Goal: Browse casually: Explore the website without a specific task or goal

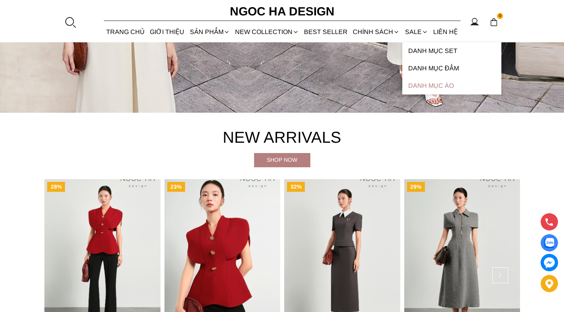
click at [426, 85] on link "Danh Mục Áo" at bounding box center [451, 85] width 99 height 17
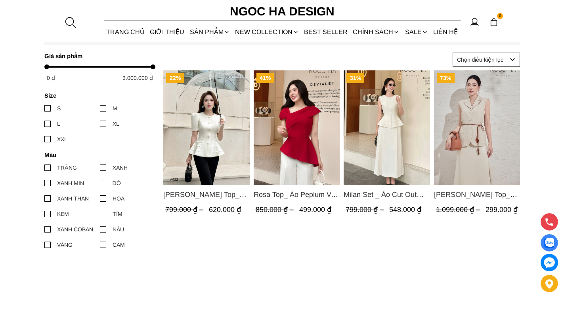
scroll to position [317, 0]
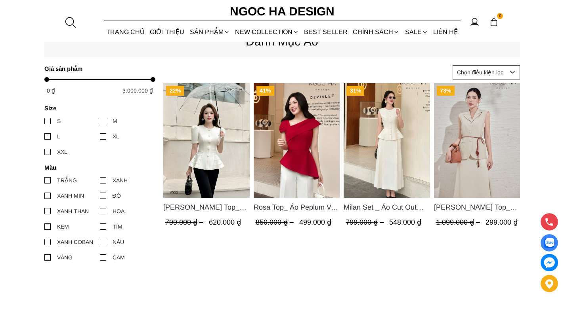
click at [201, 156] on img "Product image - Ellie Top_ Áo Cổ Tròn Tùng May Gân Nổi Màu Kem A922" at bounding box center [206, 140] width 86 height 115
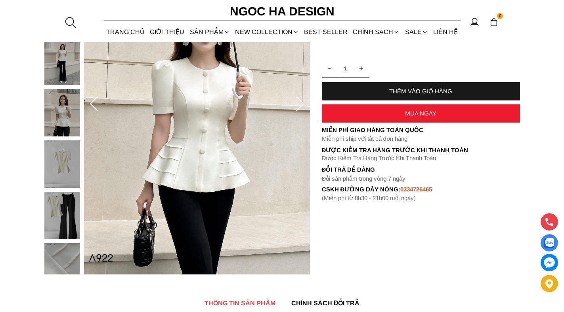
scroll to position [79, 0]
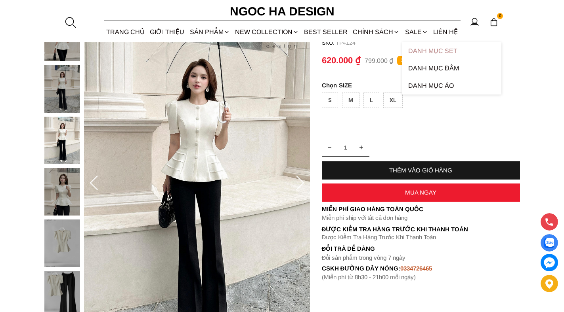
click at [421, 48] on link "Danh Mục Set" at bounding box center [451, 50] width 99 height 17
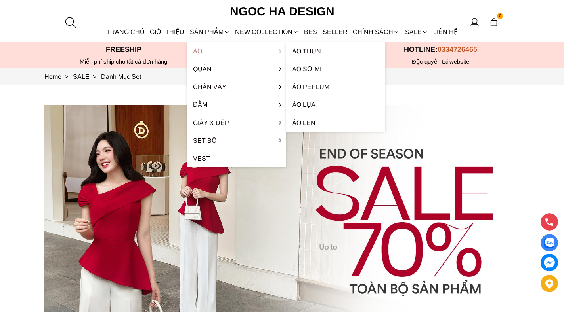
click at [199, 52] on link "Áo" at bounding box center [236, 51] width 99 height 18
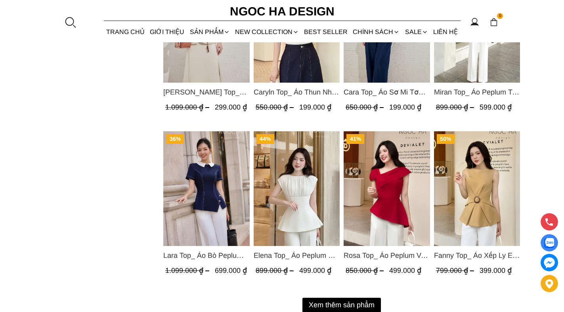
scroll to position [950, 0]
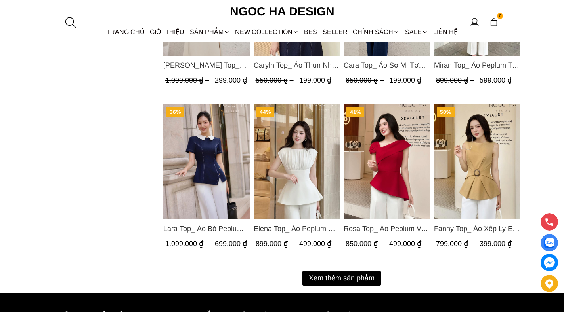
click at [344, 274] on button "Xem thêm sản phẩm" at bounding box center [341, 278] width 78 height 15
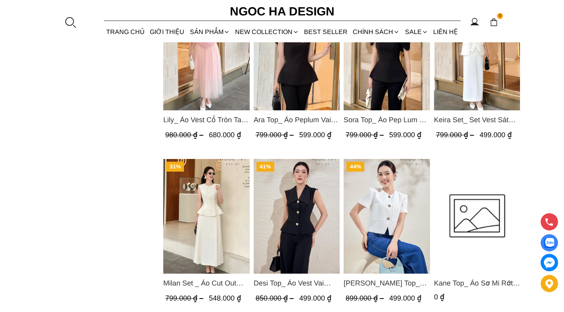
scroll to position [554, 0]
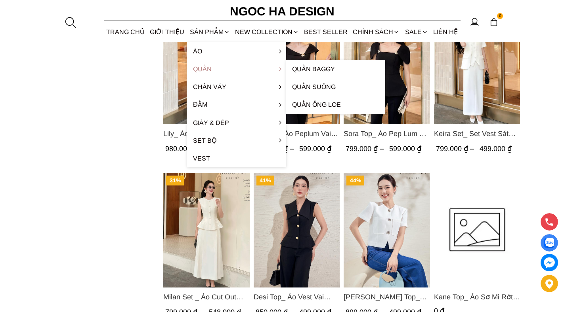
click at [210, 69] on link "Quần" at bounding box center [236, 69] width 99 height 18
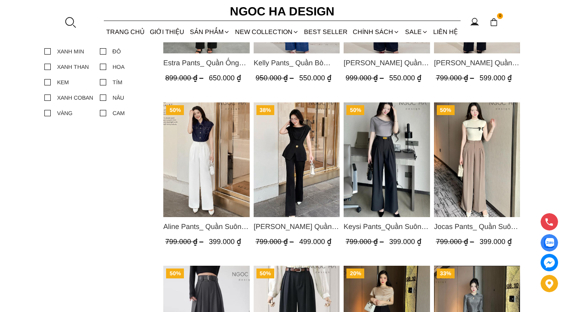
scroll to position [475, 0]
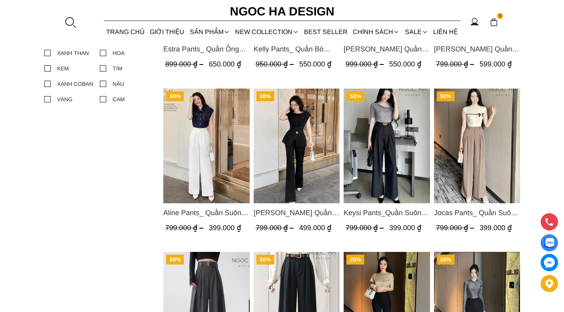
click at [396, 213] on span "Keysi Pants_Quần Suông May Nhả Ly Q057" at bounding box center [386, 213] width 86 height 11
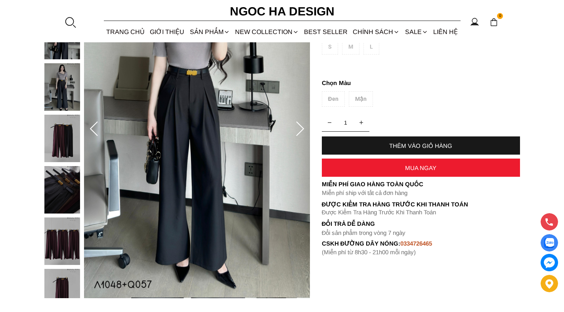
scroll to position [119, 0]
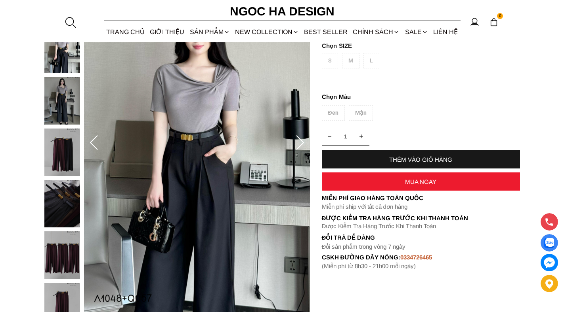
click at [62, 151] on img at bounding box center [62, 153] width 36 height 48
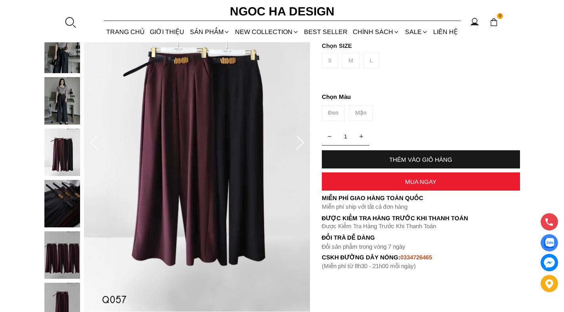
click at [61, 192] on img at bounding box center [62, 204] width 36 height 48
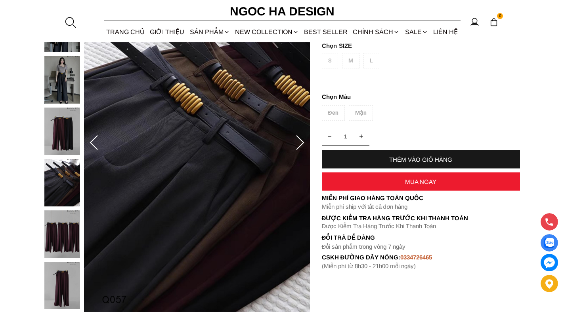
click at [60, 240] on img at bounding box center [62, 235] width 36 height 48
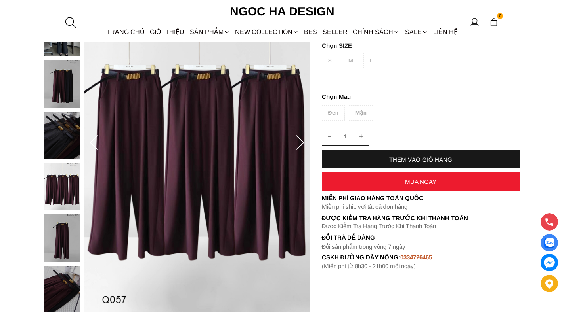
click at [65, 280] on img at bounding box center [62, 290] width 36 height 48
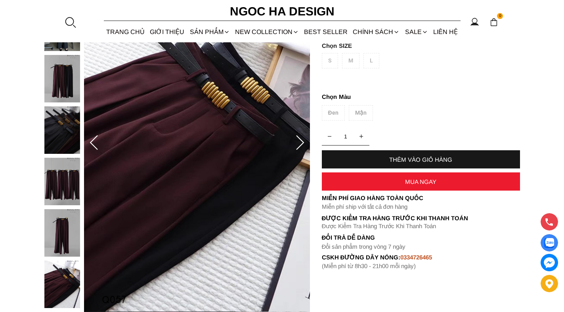
scroll to position [79, 0]
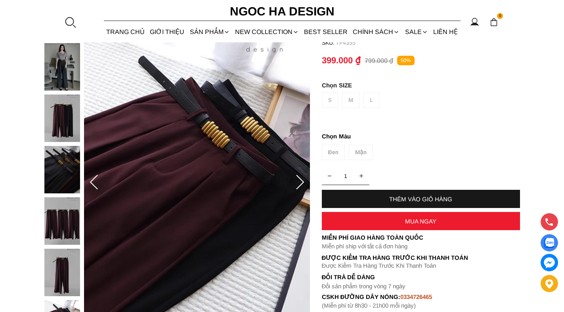
click at [70, 119] on img at bounding box center [62, 119] width 36 height 48
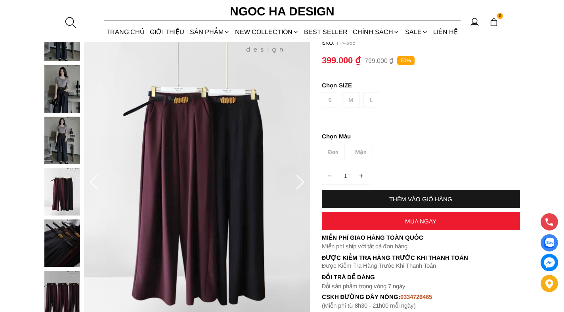
click at [69, 88] on img at bounding box center [62, 89] width 36 height 48
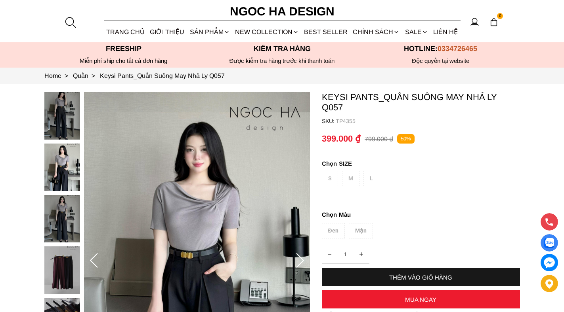
scroll to position [0, 0]
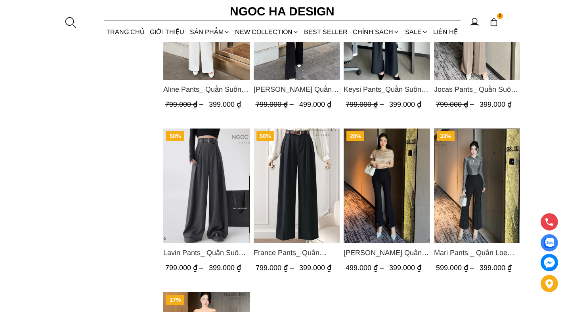
scroll to position [356, 0]
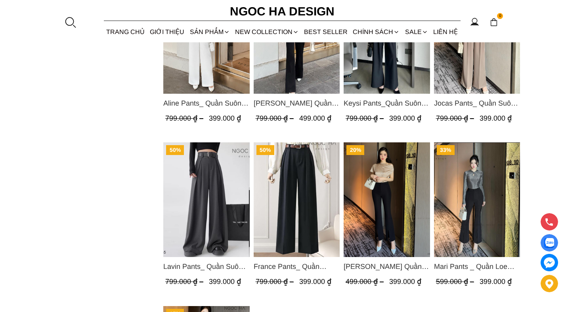
click at [307, 195] on img "Product image - France Pants_ Quần Suông 2 Ly Kèm Đai Q048" at bounding box center [296, 200] width 86 height 115
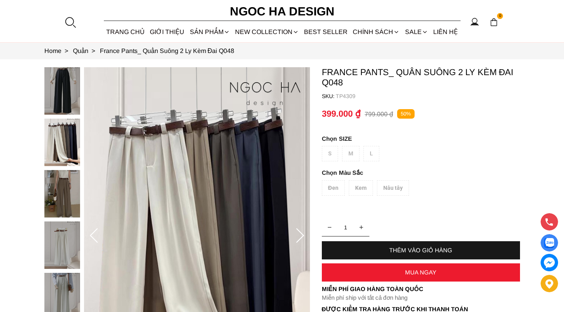
scroll to position [79, 0]
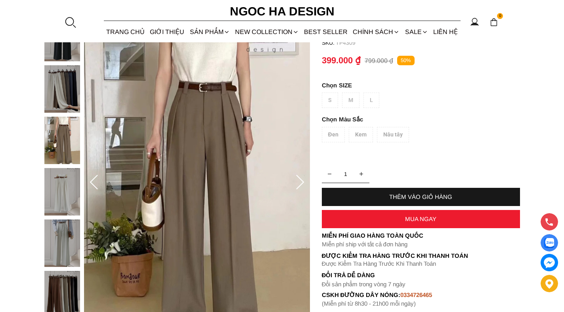
click at [390, 131] on div "Đen Kem Nâu tây" at bounding box center [421, 136] width 198 height 19
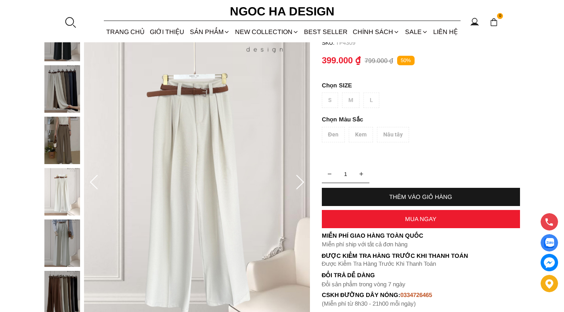
click at [59, 140] on img at bounding box center [62, 141] width 36 height 48
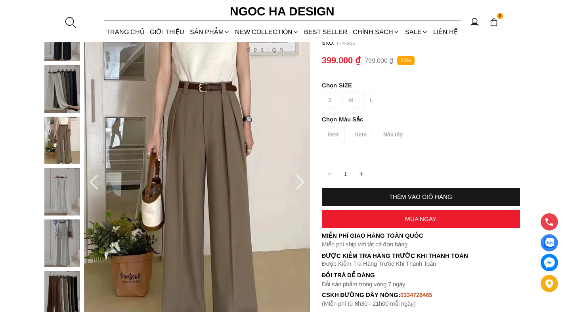
click at [349, 100] on div "S M L" at bounding box center [421, 102] width 198 height 19
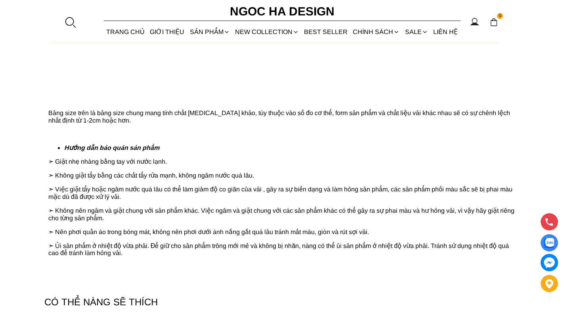
scroll to position [775, 0]
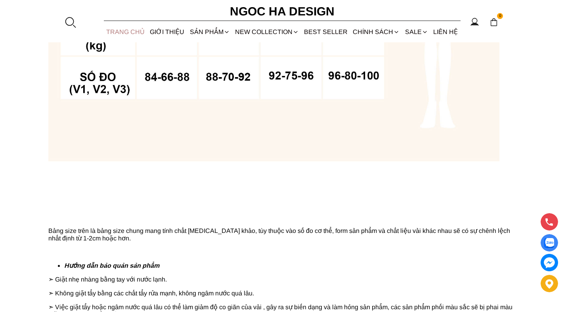
click at [114, 30] on link "TRANG CHỦ" at bounding box center [126, 31] width 44 height 21
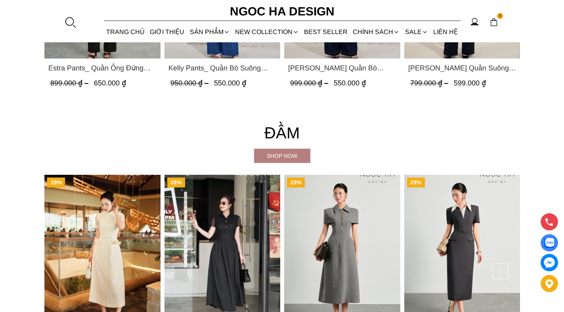
scroll to position [1307, 0]
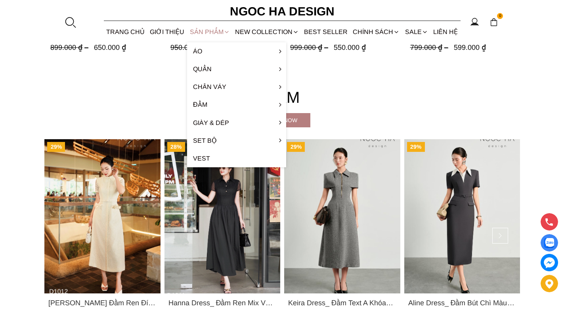
click at [197, 28] on div "SẢN PHẨM" at bounding box center [209, 31] width 45 height 21
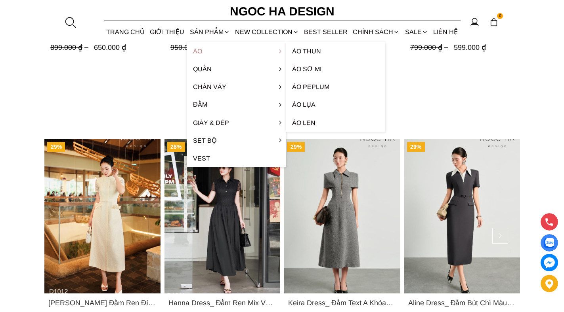
click at [199, 48] on link "Áo" at bounding box center [236, 51] width 99 height 18
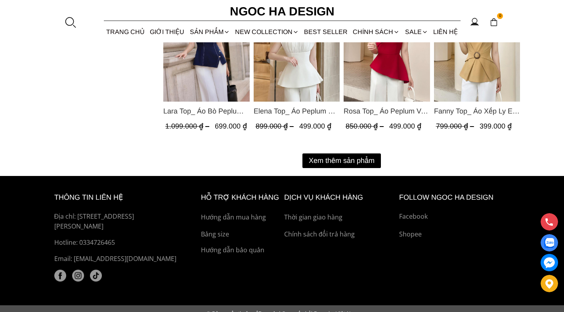
scroll to position [1069, 0]
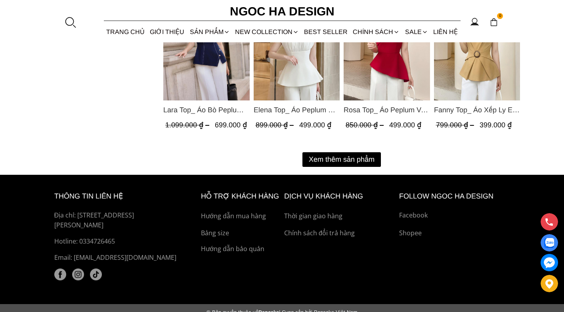
click at [323, 162] on button "Xem thêm sản phẩm" at bounding box center [341, 159] width 78 height 15
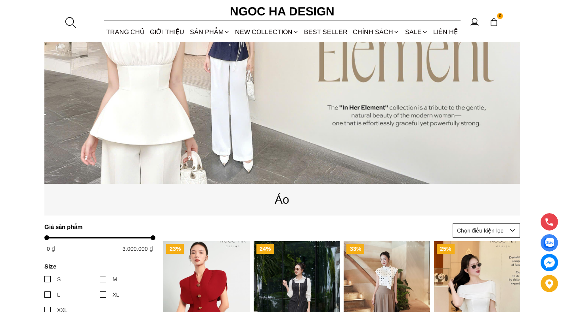
scroll to position [0, 0]
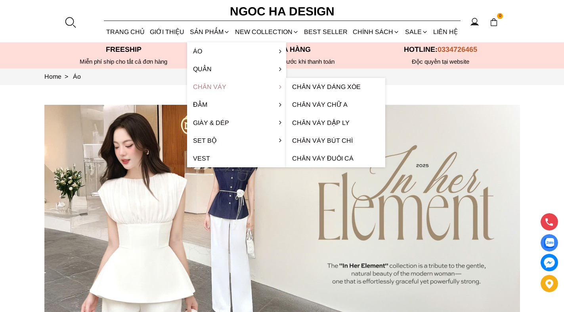
click at [209, 87] on link "Chân váy" at bounding box center [236, 87] width 99 height 18
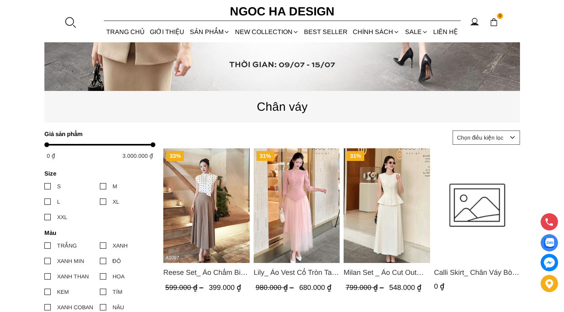
scroll to position [238, 0]
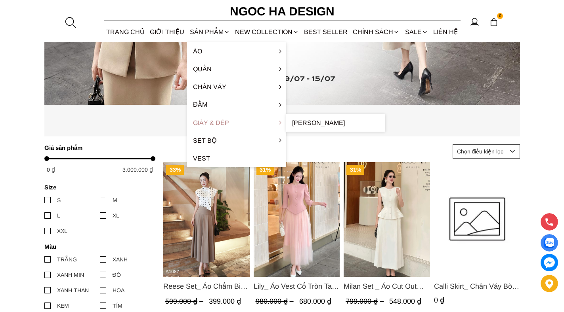
click at [200, 128] on link "Giày & Dép" at bounding box center [236, 123] width 99 height 18
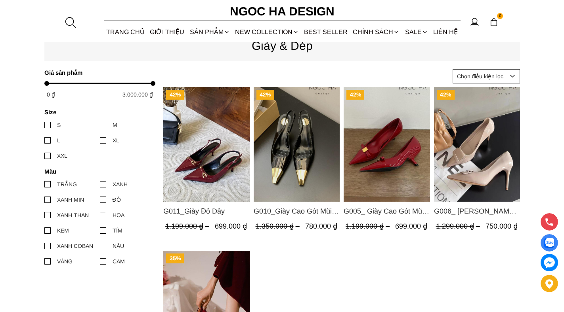
scroll to position [79, 0]
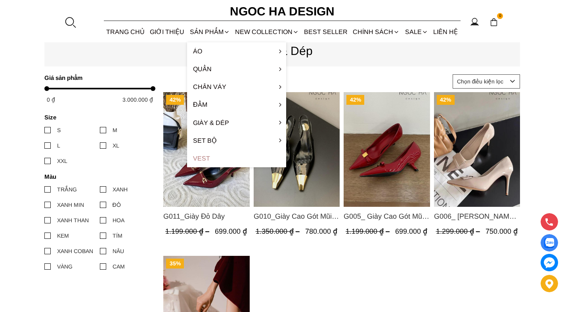
click at [204, 160] on link "Vest" at bounding box center [236, 159] width 99 height 18
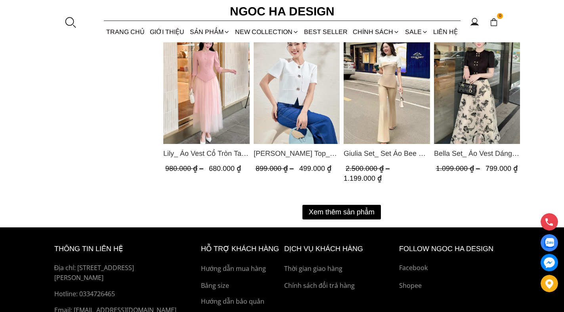
scroll to position [1069, 0]
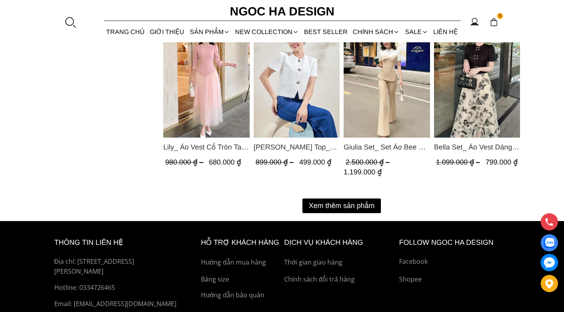
click at [345, 201] on button "Xem thêm sản phẩm" at bounding box center [341, 206] width 78 height 15
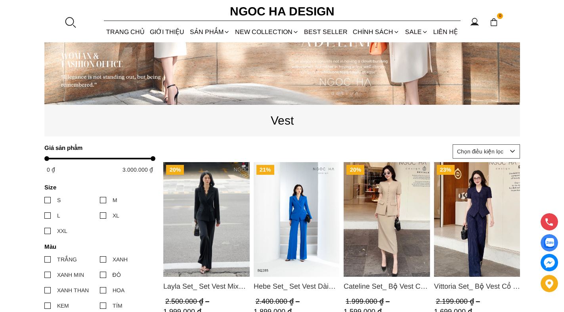
scroll to position [0, 0]
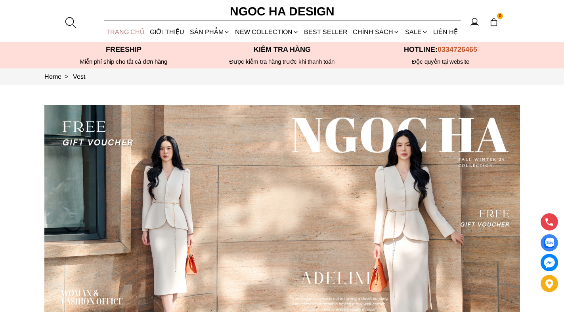
click at [123, 34] on link "TRANG CHỦ" at bounding box center [126, 31] width 44 height 21
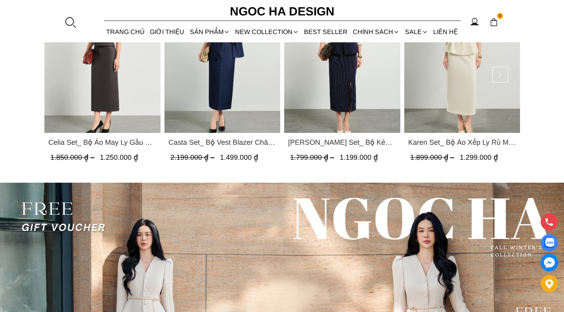
scroll to position [2139, 0]
